Goal: Transaction & Acquisition: Purchase product/service

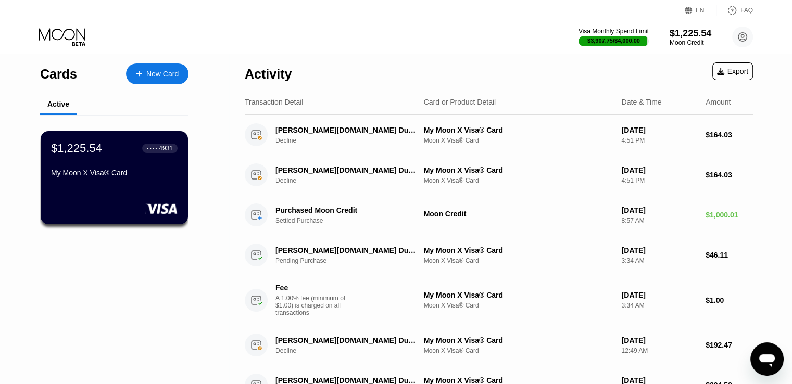
click at [166, 66] on div "New Card" at bounding box center [157, 74] width 62 height 21
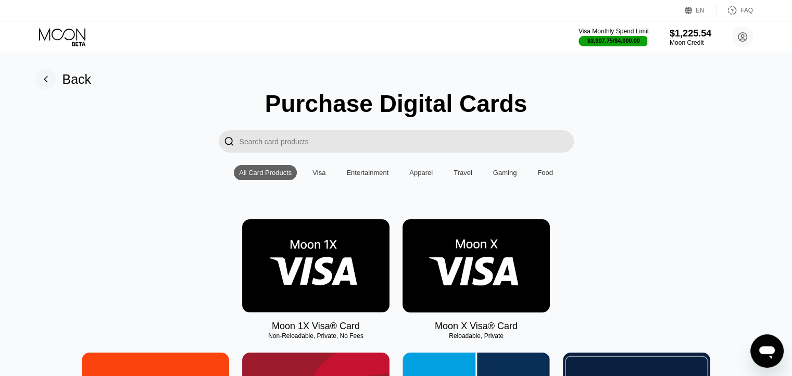
click at [489, 264] on img at bounding box center [476, 265] width 147 height 93
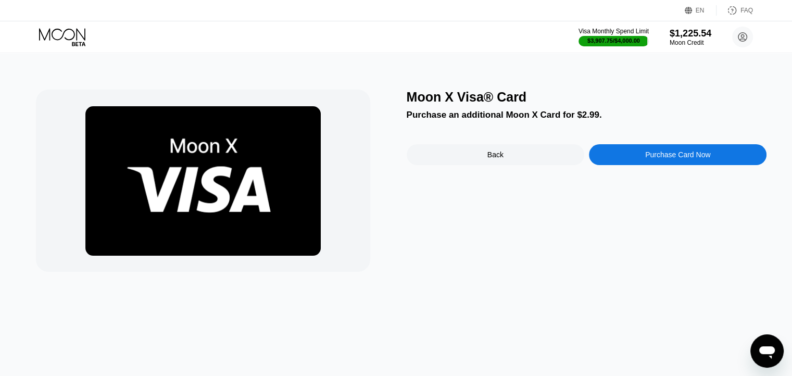
click at [670, 158] on div "Purchase Card Now" at bounding box center [677, 155] width 65 height 8
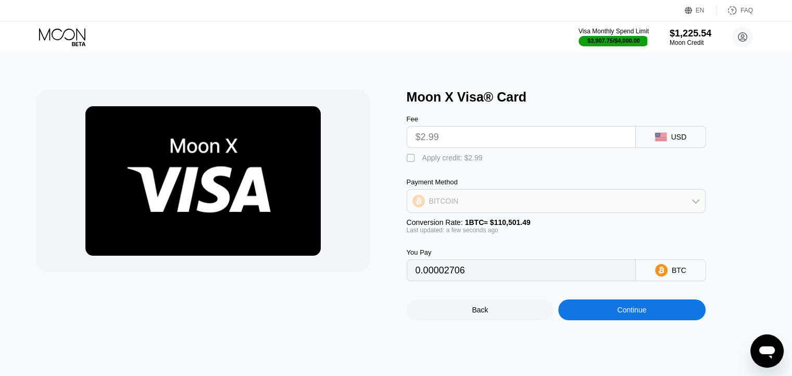
click at [571, 201] on div "BITCOIN" at bounding box center [556, 201] width 298 height 21
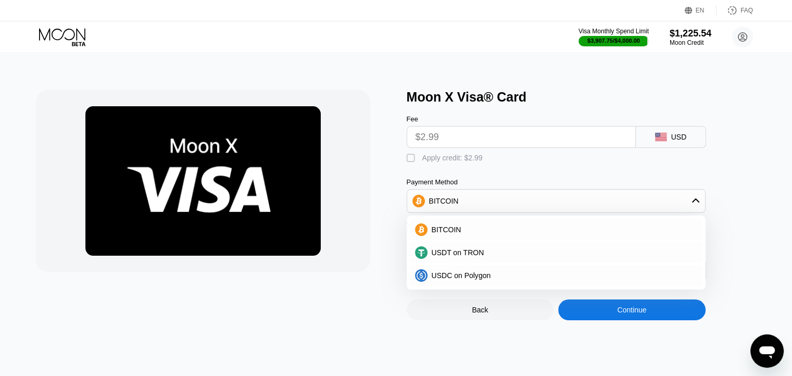
click at [571, 201] on div "BITCOIN" at bounding box center [556, 201] width 298 height 21
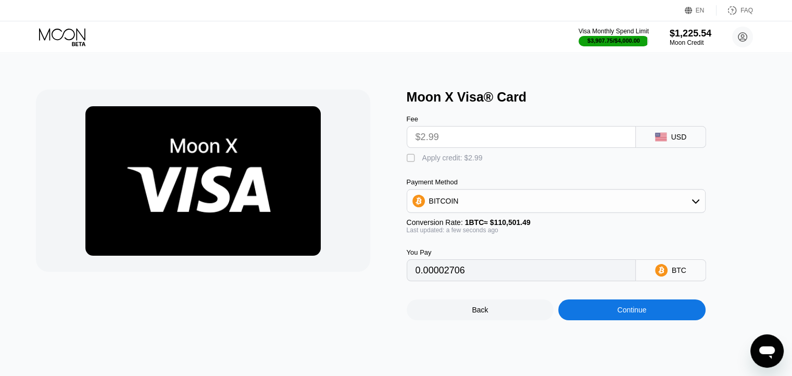
click at [415, 162] on div "" at bounding box center [412, 158] width 10 height 10
type input "0"
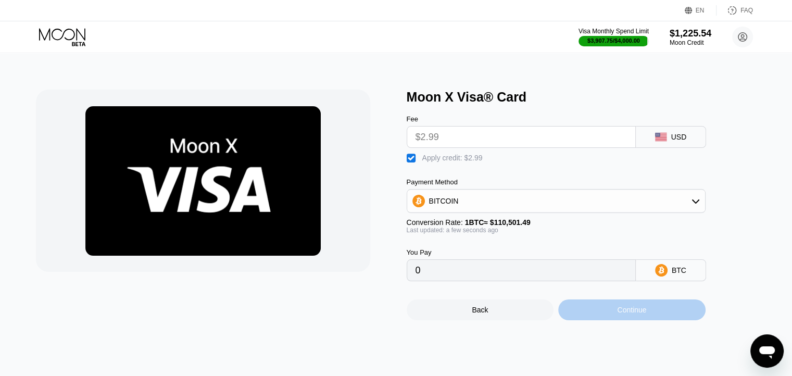
click at [641, 314] on div "Continue" at bounding box center [631, 310] width 29 height 8
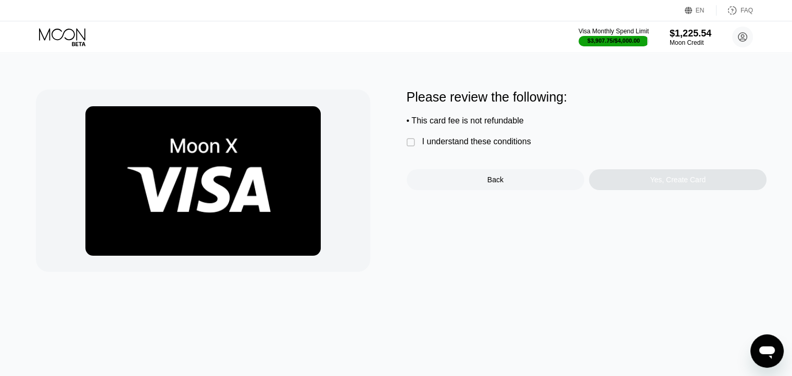
click at [413, 145] on div "" at bounding box center [412, 142] width 10 height 10
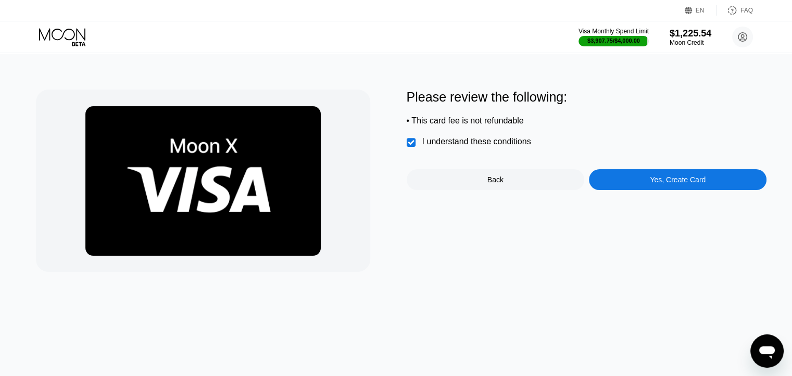
click at [637, 184] on div "Yes, Create Card" at bounding box center [678, 179] width 178 height 21
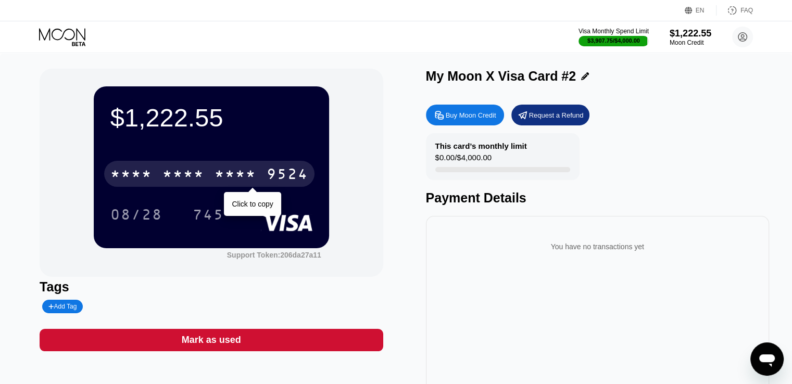
click at [230, 169] on div "* * * *" at bounding box center [236, 175] width 42 height 17
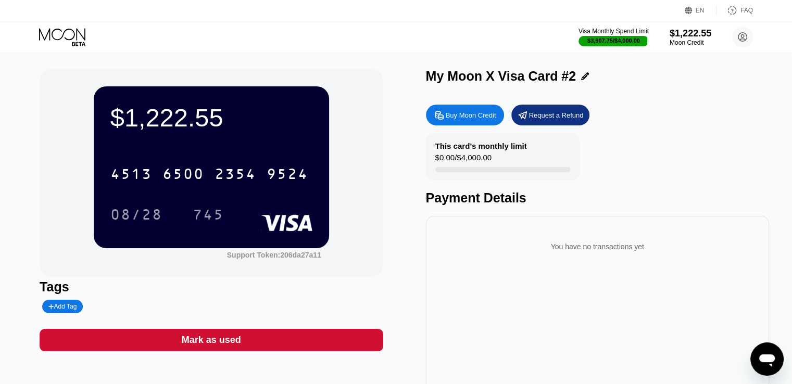
click at [146, 221] on div "08/28" at bounding box center [136, 216] width 52 height 17
click at [221, 219] on div "745" at bounding box center [208, 216] width 31 height 17
click at [51, 36] on icon at bounding box center [63, 37] width 48 height 18
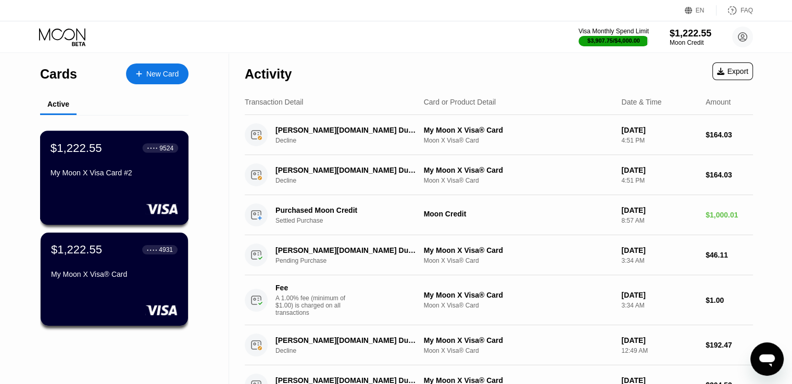
click at [81, 177] on div "My Moon X Visa Card #2" at bounding box center [115, 173] width 128 height 8
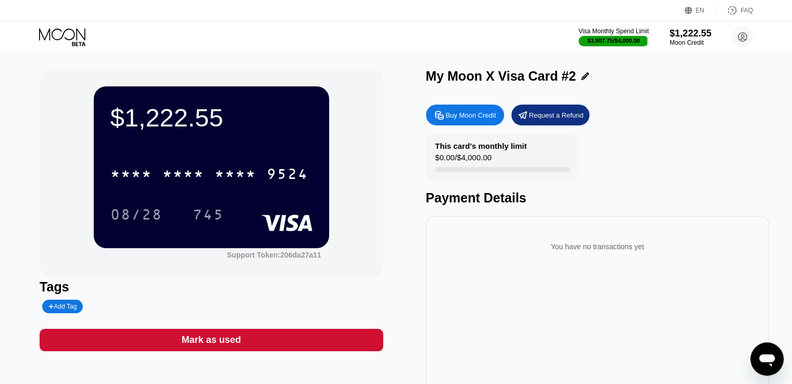
click at [71, 27] on div "Visa Monthly Spend Limit $3,907.75 / $4,000.00 $1,222.55 Moon Credit vanesa@dig…" at bounding box center [396, 36] width 792 height 31
click at [71, 31] on icon at bounding box center [63, 37] width 48 height 18
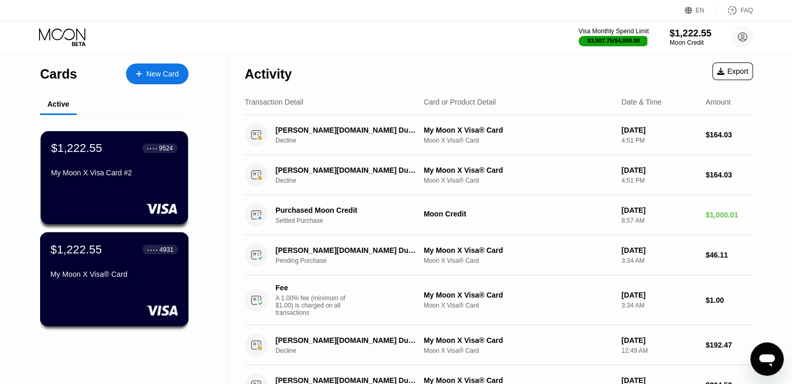
click at [110, 261] on div "$1,222.55 ● ● ● ● 4931 My Moon X Visa® Card" at bounding box center [115, 263] width 128 height 40
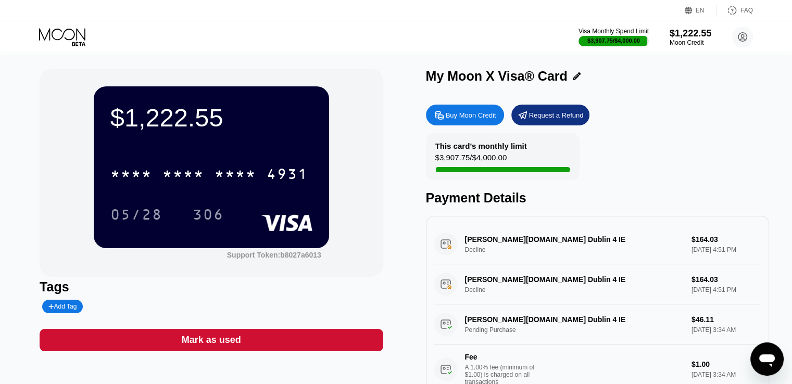
click at [71, 30] on icon at bounding box center [63, 37] width 48 height 18
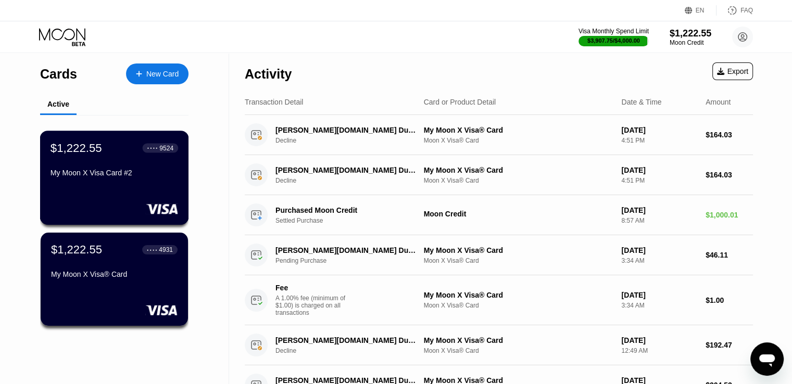
click at [143, 222] on div "$1,222.55 ● ● ● ● 9524 My Moon X Visa Card #2" at bounding box center [114, 178] width 149 height 94
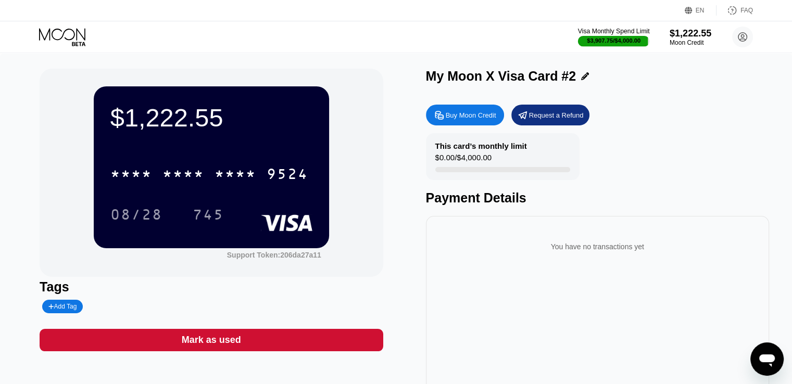
click at [605, 38] on div "$3,907.75 / $4,000.00" at bounding box center [614, 40] width 54 height 6
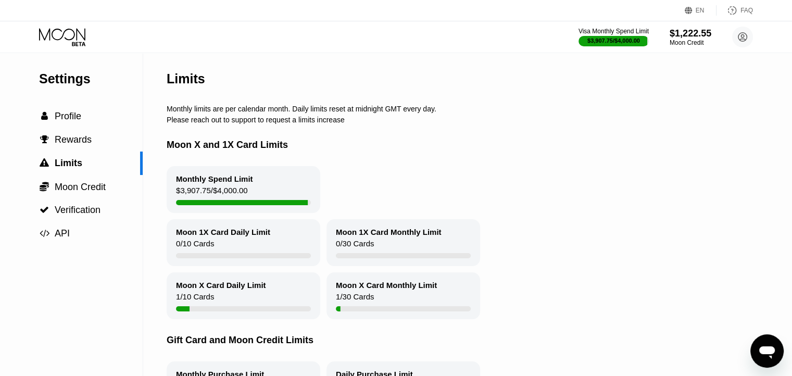
scroll to position [52, 0]
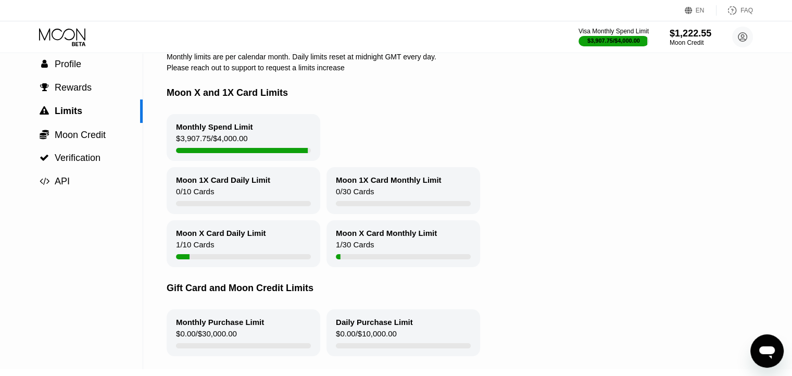
click at [75, 35] on icon at bounding box center [63, 37] width 48 height 18
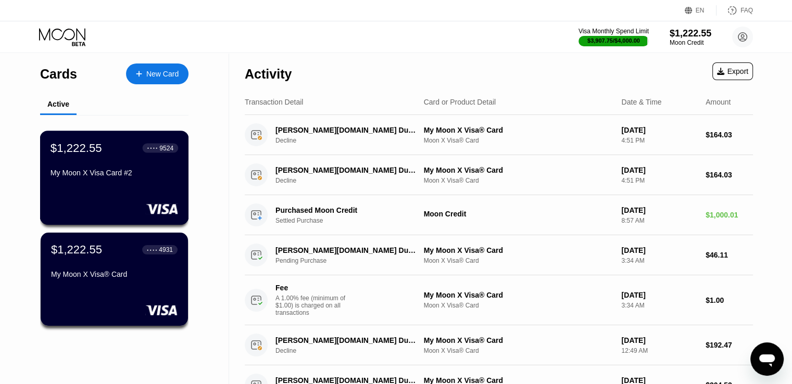
click at [145, 172] on div "My Moon X Visa Card #2" at bounding box center [115, 173] width 128 height 8
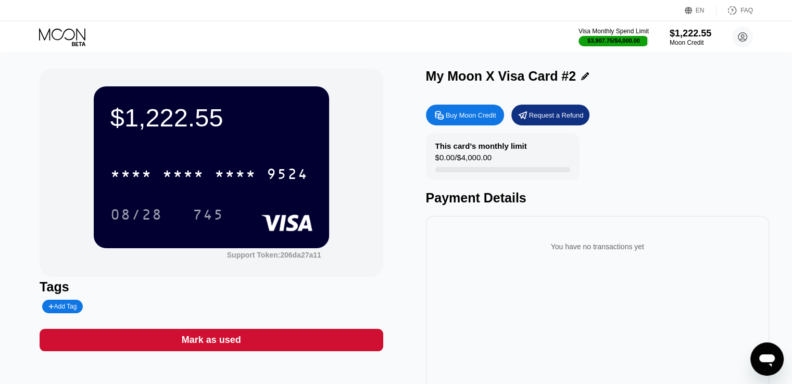
click at [65, 31] on icon at bounding box center [62, 34] width 46 height 12
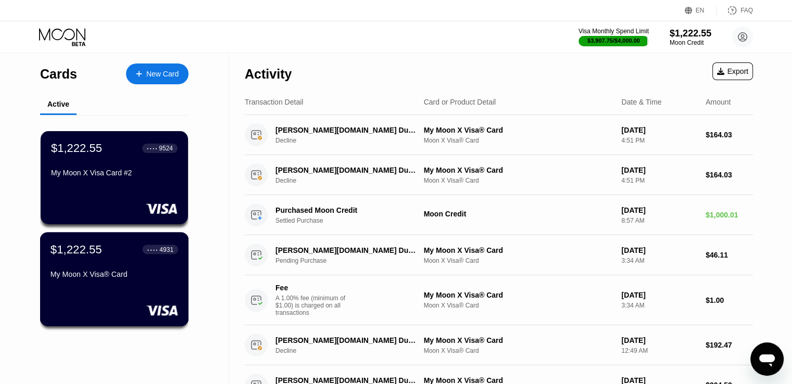
click at [126, 271] on div "$1,222.55 ● ● ● ● 4931 My Moon X Visa® Card" at bounding box center [115, 263] width 128 height 40
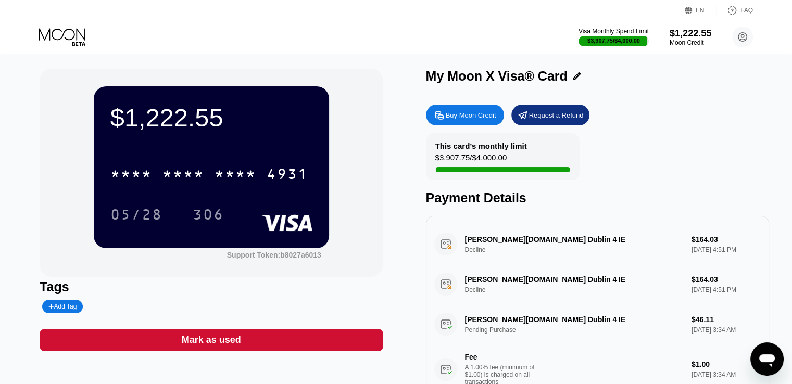
drag, startPoint x: 511, startPoint y: 161, endPoint x: 433, endPoint y: 146, distance: 79.1
click at [432, 146] on div "This card’s monthly limit $3,907.75 / $4,000.00" at bounding box center [503, 156] width 154 height 47
drag, startPoint x: 437, startPoint y: 147, endPoint x: 485, endPoint y: 160, distance: 50.2
click at [482, 160] on div "This card’s monthly limit $3,907.75 / $4,000.00" at bounding box center [503, 156] width 154 height 47
click at [494, 161] on div "$3,907.75 / $4,000.00" at bounding box center [471, 160] width 72 height 14
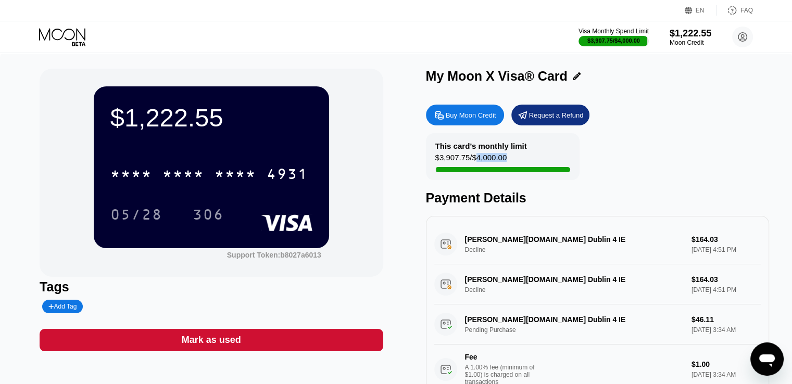
click at [494, 161] on div "$3,907.75 / $4,000.00" at bounding box center [471, 160] width 72 height 14
click at [497, 155] on div "This card’s monthly limit $3,907.75 / $4,000.00" at bounding box center [503, 156] width 154 height 47
click at [503, 159] on div "$3,907.75 / $4,000.00" at bounding box center [471, 160] width 72 height 14
drag, startPoint x: 503, startPoint y: 161, endPoint x: 430, endPoint y: 143, distance: 75.2
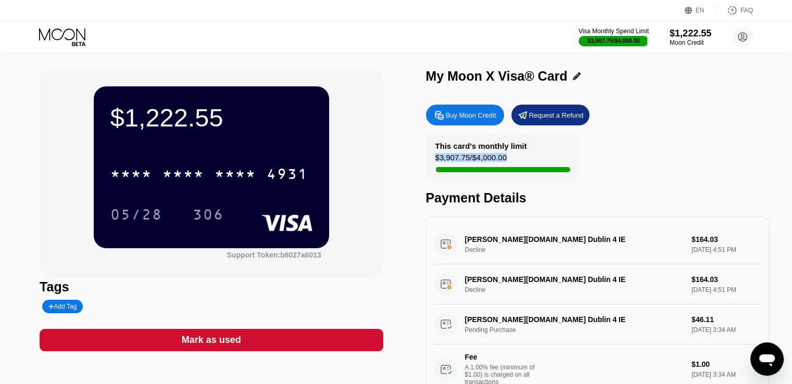
click at [430, 143] on div "This card’s monthly limit $3,907.75 / $4,000.00" at bounding box center [503, 156] width 154 height 47
click at [69, 41] on icon at bounding box center [63, 37] width 48 height 18
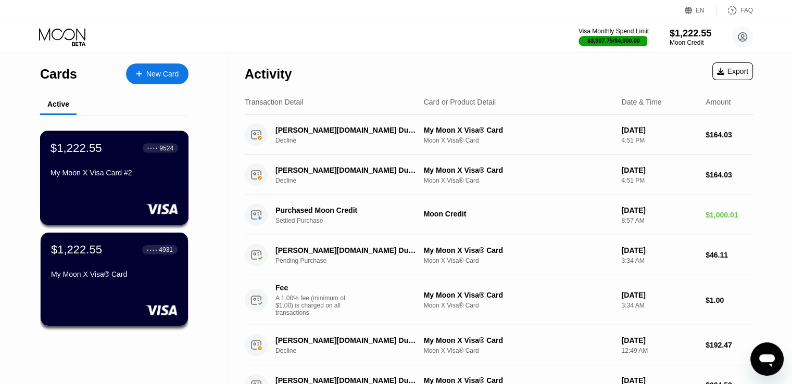
click at [106, 196] on div "$1,222.55 ● ● ● ● 9524 My Moon X Visa Card #2" at bounding box center [114, 178] width 149 height 94
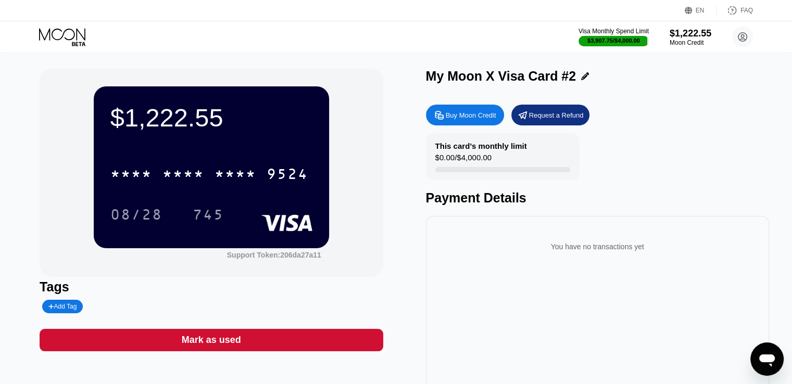
click at [475, 156] on div "$0.00 / $4,000.00" at bounding box center [463, 160] width 56 height 14
copy div "$0.00 / $4,000.00"
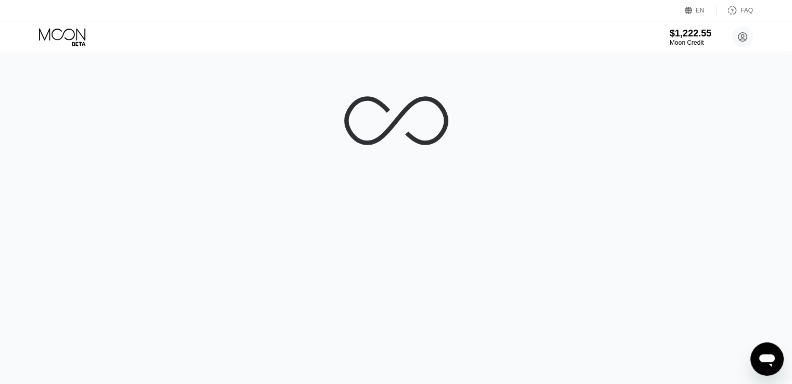
click at [74, 43] on icon at bounding box center [79, 44] width 14 height 4
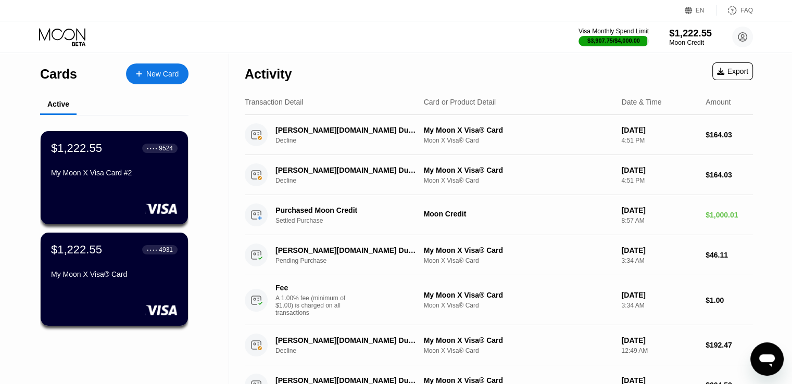
click at [694, 36] on div "$1,222.55" at bounding box center [690, 33] width 43 height 11
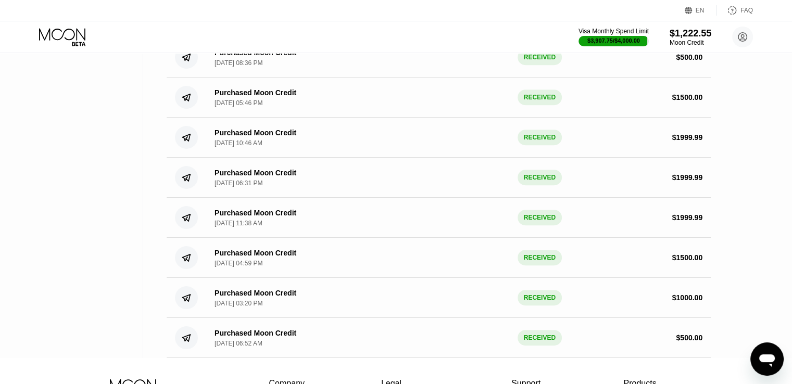
scroll to position [612, 0]
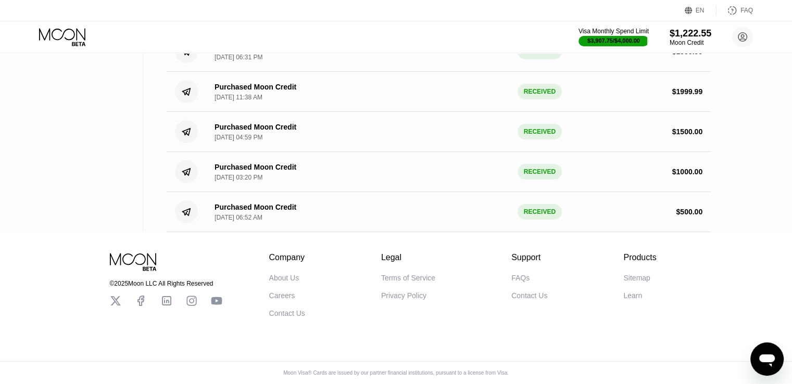
click at [698, 208] on div "$ 500.00" at bounding box center [689, 212] width 27 height 8
click at [695, 208] on div "$ 500.00" at bounding box center [689, 212] width 27 height 8
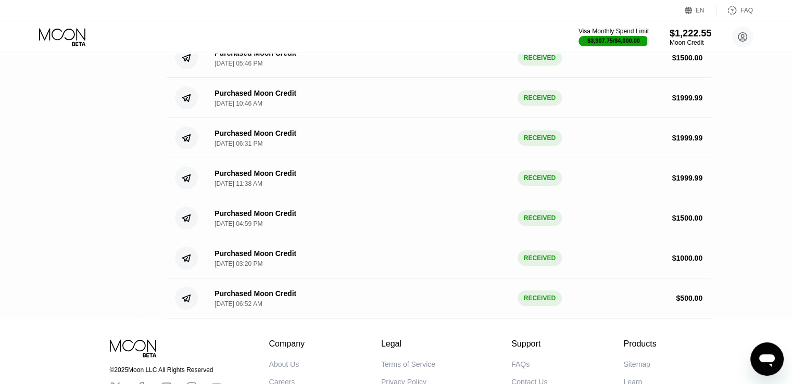
drag, startPoint x: 704, startPoint y: 71, endPoint x: 669, endPoint y: 71, distance: 35.4
click at [669, 71] on div "Purchased Moon Credit Aug 28, 2025, 05:46 PM RECEIVED $ 1500.00" at bounding box center [439, 58] width 544 height 40
click at [535, 66] on div "RECEIVED" at bounding box center [540, 58] width 44 height 16
click at [248, 67] on div "[DATE] 05:46 PM" at bounding box center [239, 63] width 48 height 7
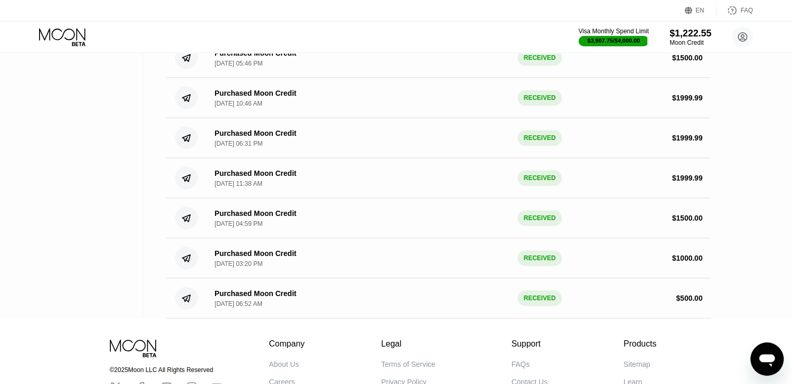
click at [248, 67] on div "[DATE] 05:46 PM" at bounding box center [239, 63] width 48 height 7
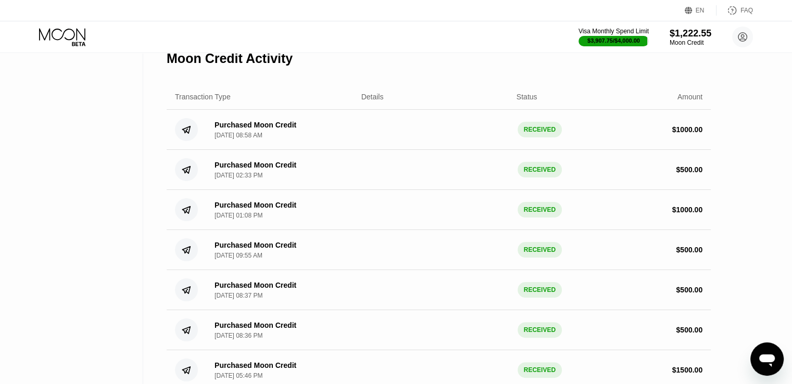
scroll to position [144, 0]
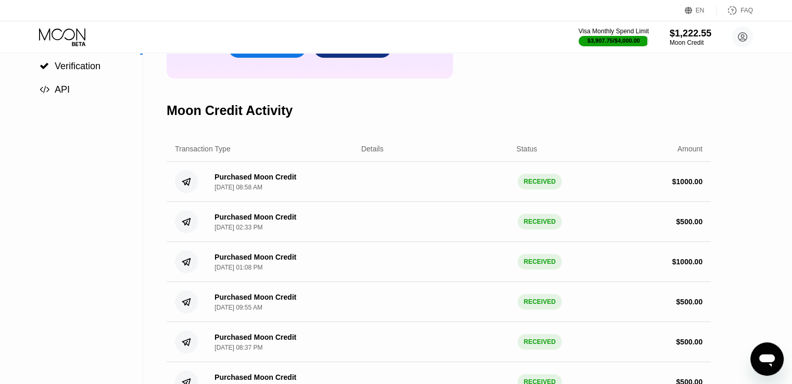
click at [471, 79] on div "$1,222.55 Available Moon Credit Buy Moon Credit Request a Refund" at bounding box center [439, 20] width 544 height 118
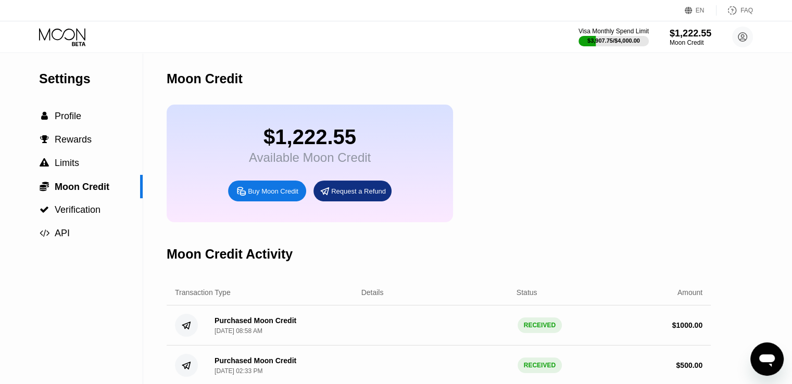
click at [80, 32] on icon at bounding box center [63, 37] width 48 height 18
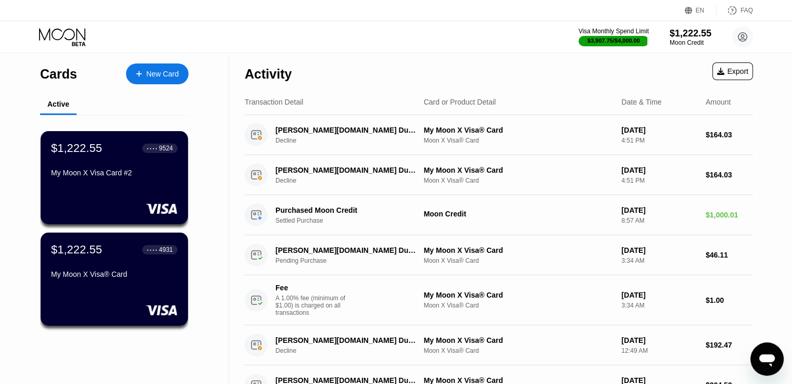
click at [372, 32] on div "Visa Monthly Spend Limit $3,907.75 / $4,000.00 $1,222.55 Moon Credit [EMAIL_ADD…" at bounding box center [396, 36] width 792 height 31
